Goal: Task Accomplishment & Management: Manage account settings

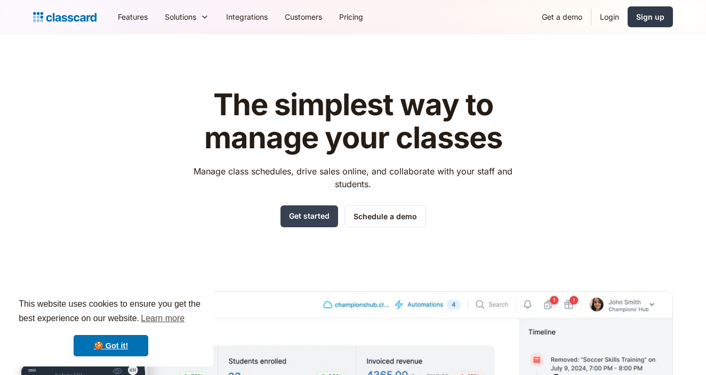
click at [640, 21] on div "Sign up" at bounding box center [650, 16] width 28 height 11
click at [601, 21] on link "Login" at bounding box center [609, 17] width 36 height 24
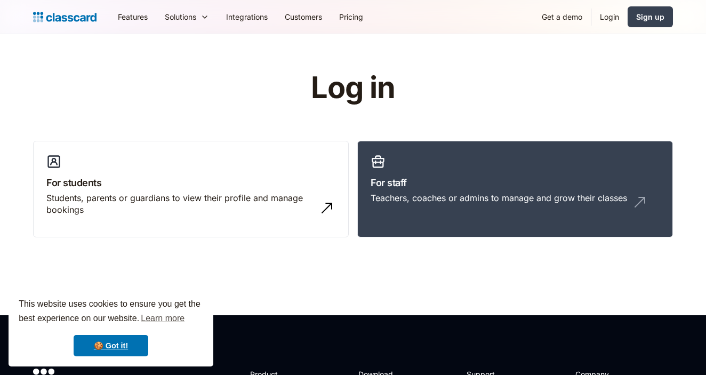
click at [606, 16] on link "Login" at bounding box center [609, 17] width 36 height 24
click at [396, 192] on div "Teachers, coaches or admins to manage and grow their classes" at bounding box center [498, 198] width 256 height 12
